Goal: Complete application form: Complete application form

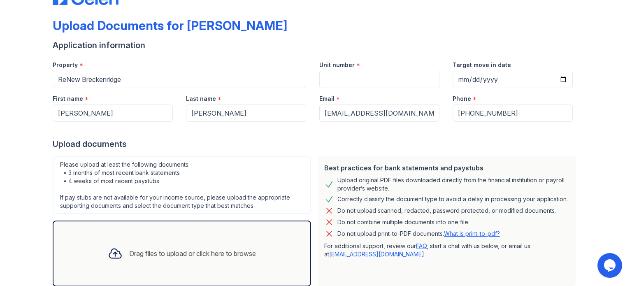
scroll to position [49, 0]
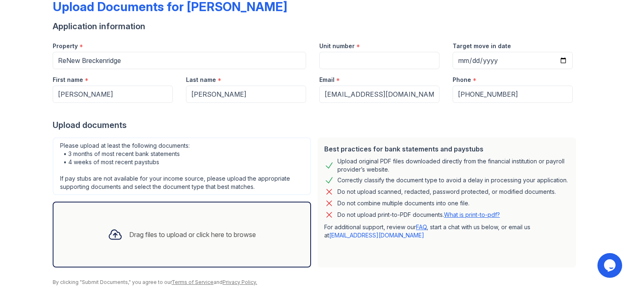
click at [173, 227] on div "Drag files to upload or click here to browse" at bounding box center [181, 234] width 161 height 28
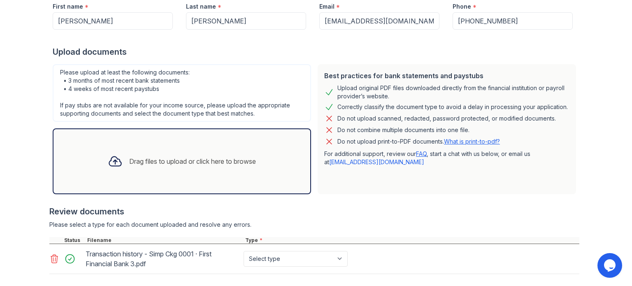
scroll to position [123, 0]
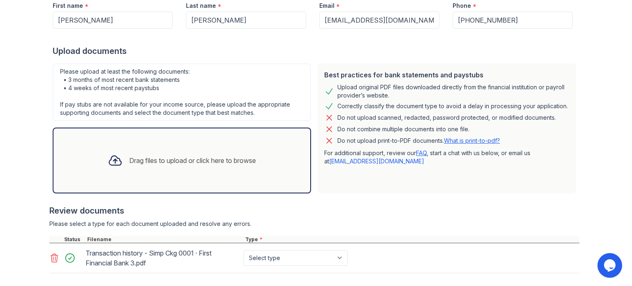
click at [201, 177] on div "Drag files to upload or click here to browse" at bounding box center [182, 161] width 258 height 66
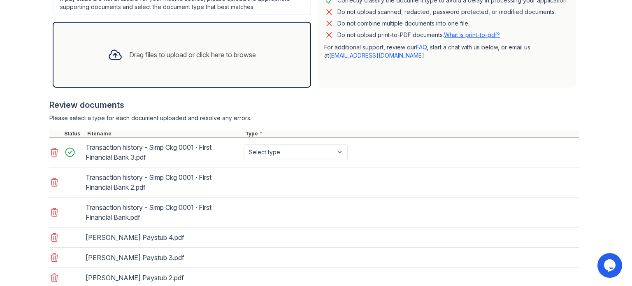
scroll to position [229, 0]
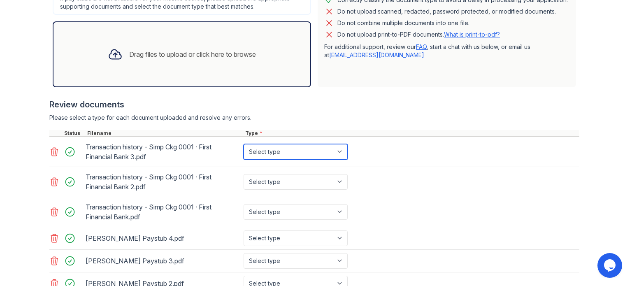
click at [270, 149] on select "Select type Paystub Bank Statement Offer Letter Tax Documents Benefit Award Let…" at bounding box center [296, 152] width 104 height 16
select select "bank_statement"
click at [244, 144] on select "Select type Paystub Bank Statement Offer Letter Tax Documents Benefit Award Let…" at bounding box center [296, 152] width 104 height 16
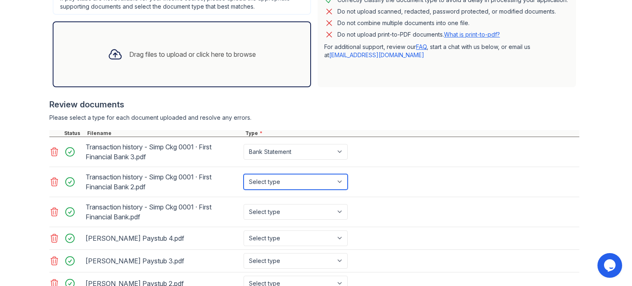
click at [273, 183] on select "Select type Paystub Bank Statement Offer Letter Tax Documents Benefit Award Let…" at bounding box center [296, 182] width 104 height 16
select select "bank_statement"
click at [244, 174] on select "Select type Paystub Bank Statement Offer Letter Tax Documents Benefit Award Let…" at bounding box center [296, 182] width 104 height 16
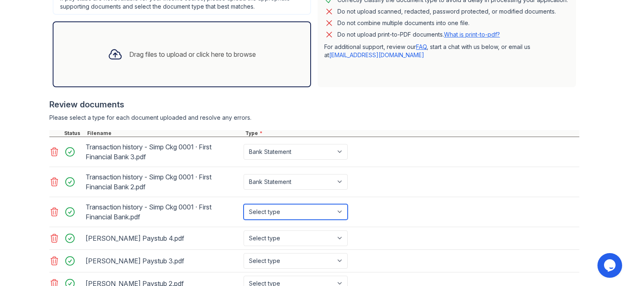
click at [274, 213] on select "Select type Paystub Bank Statement Offer Letter Tax Documents Benefit Award Let…" at bounding box center [296, 212] width 104 height 16
select select "bank_statement"
click at [244, 204] on select "Select type Paystub Bank Statement Offer Letter Tax Documents Benefit Award Let…" at bounding box center [296, 212] width 104 height 16
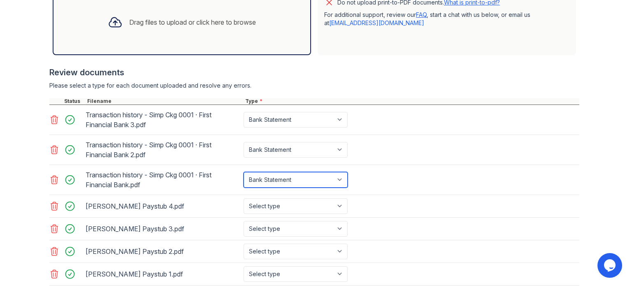
scroll to position [262, 0]
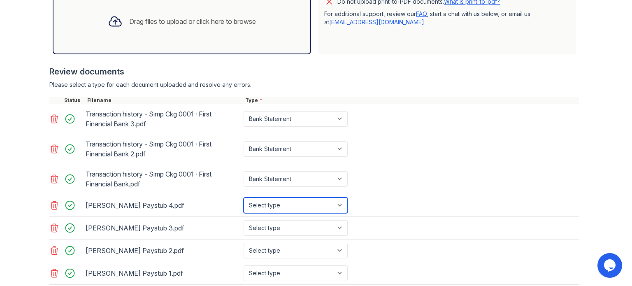
click at [269, 203] on select "Select type Paystub Bank Statement Offer Letter Tax Documents Benefit Award Let…" at bounding box center [296, 205] width 104 height 16
select select "paystub"
click at [244, 197] on select "Select type Paystub Bank Statement Offer Letter Tax Documents Benefit Award Let…" at bounding box center [296, 205] width 104 height 16
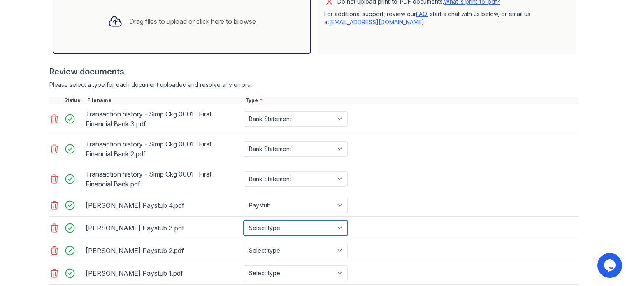
click at [265, 225] on select "Select type Paystub Bank Statement Offer Letter Tax Documents Benefit Award Let…" at bounding box center [296, 228] width 104 height 16
select select "paystub"
click at [244, 220] on select "Select type Paystub Bank Statement Offer Letter Tax Documents Benefit Award Let…" at bounding box center [296, 228] width 104 height 16
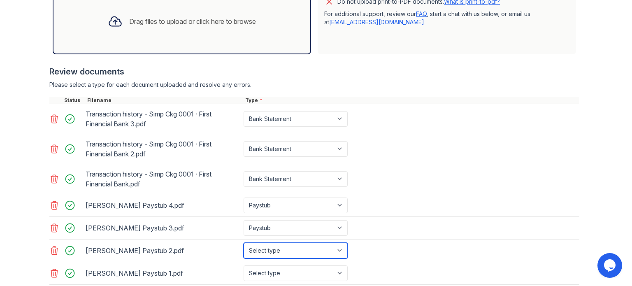
click at [261, 250] on select "Select type Paystub Bank Statement Offer Letter Tax Documents Benefit Award Let…" at bounding box center [296, 251] width 104 height 16
select select "paystub"
click at [244, 243] on select "Select type Paystub Bank Statement Offer Letter Tax Documents Benefit Award Let…" at bounding box center [296, 251] width 104 height 16
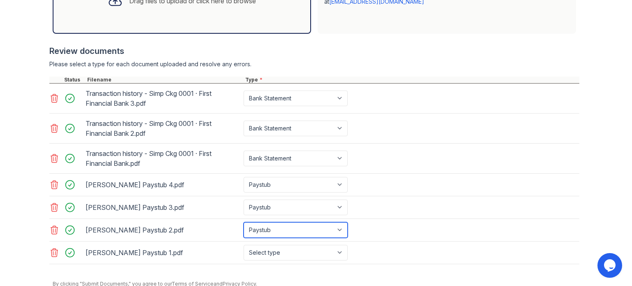
scroll to position [283, 0]
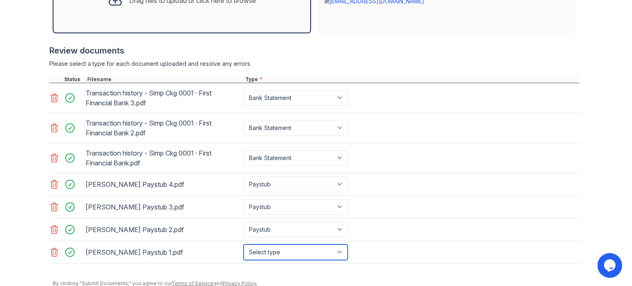
click at [269, 250] on select "Select type Paystub Bank Statement Offer Letter Tax Documents Benefit Award Let…" at bounding box center [296, 252] width 104 height 16
select select "paystub"
click at [244, 244] on select "Select type Paystub Bank Statement Offer Letter Tax Documents Benefit Award Let…" at bounding box center [296, 252] width 104 height 16
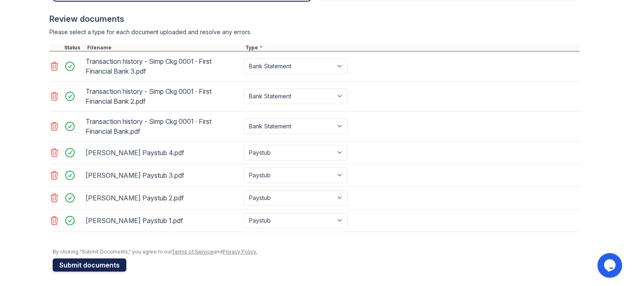
click at [81, 262] on button "Submit documents" at bounding box center [90, 264] width 74 height 13
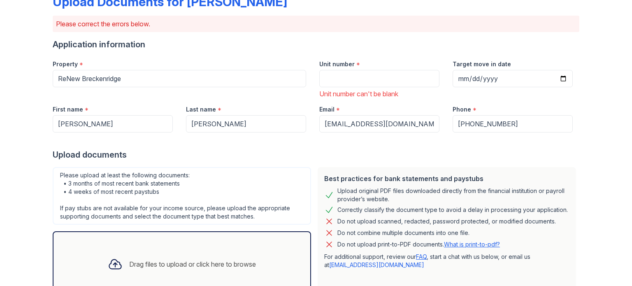
scroll to position [35, 0]
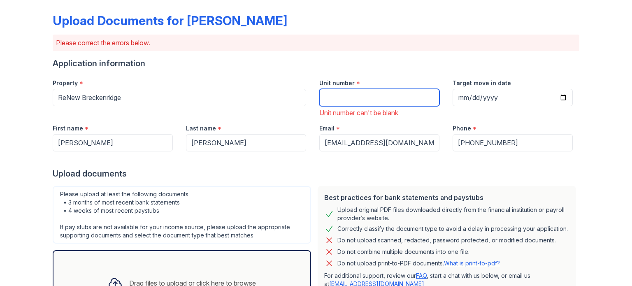
click at [355, 97] on input "Unit number" at bounding box center [379, 97] width 120 height 17
type input "147"
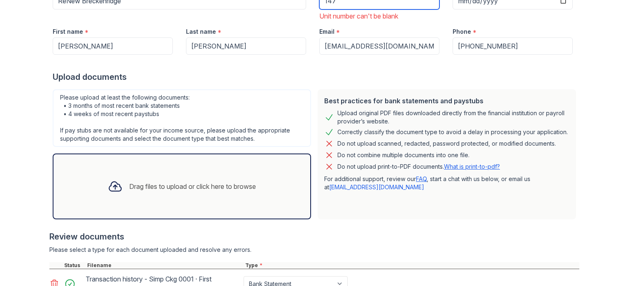
scroll to position [0, 0]
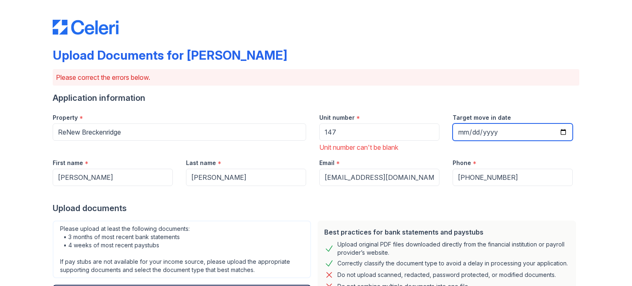
click at [559, 132] on input "Target move in date" at bounding box center [513, 131] width 120 height 17
type input "[DATE]"
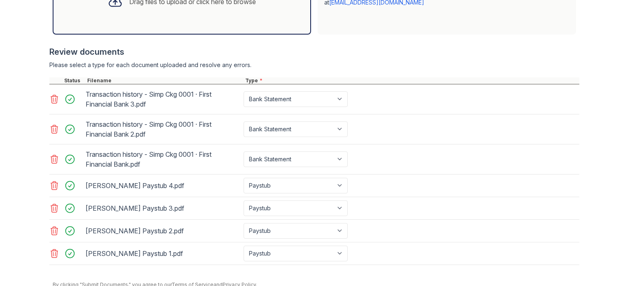
scroll to position [349, 0]
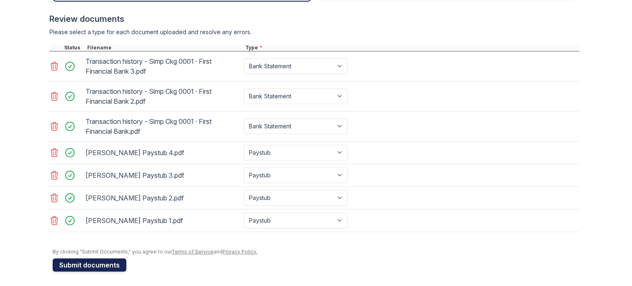
click at [104, 261] on button "Submit documents" at bounding box center [90, 264] width 74 height 13
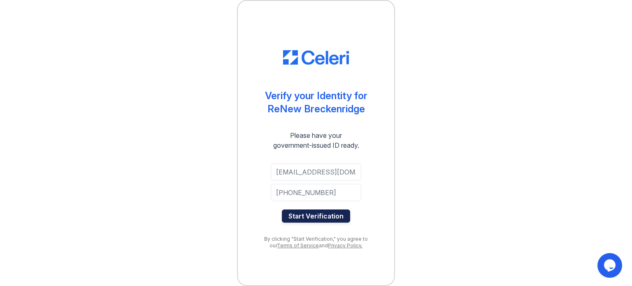
click at [308, 216] on button "Start Verification" at bounding box center [316, 215] width 68 height 13
